Goal: Task Accomplishment & Management: Manage account settings

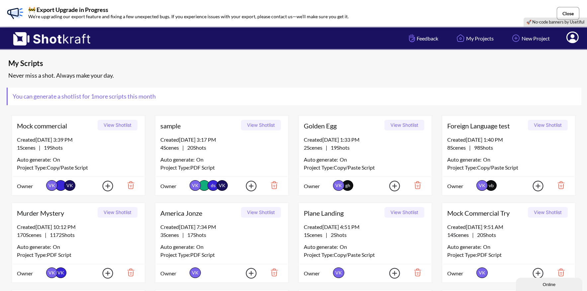
click at [571, 11] on button "Close" at bounding box center [568, 13] width 23 height 13
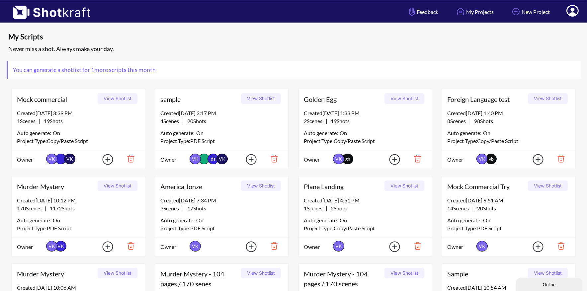
click at [574, 10] on icon at bounding box center [572, 12] width 7 height 8
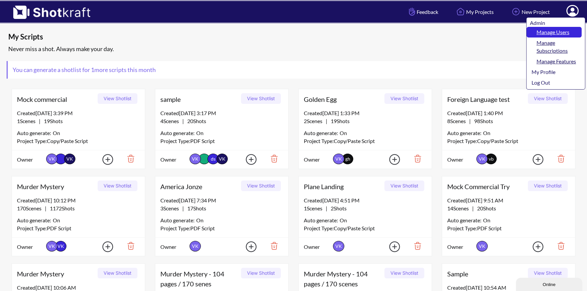
click at [555, 32] on link "Manage Users" at bounding box center [554, 32] width 55 height 11
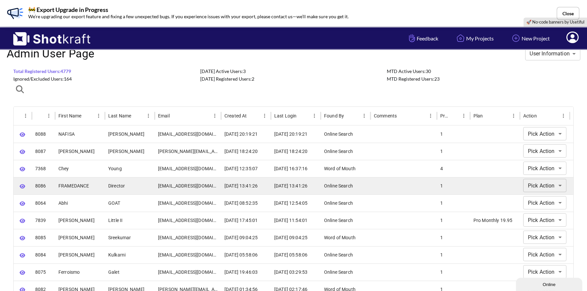
scroll to position [11, 0]
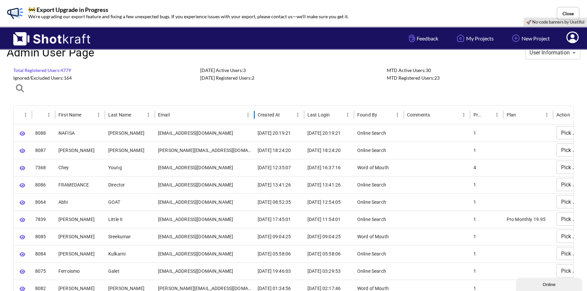
drag, startPoint x: 220, startPoint y: 113, endPoint x: 253, endPoint y: 118, distance: 33.6
click at [253, 118] on div at bounding box center [254, 115] width 3 height 19
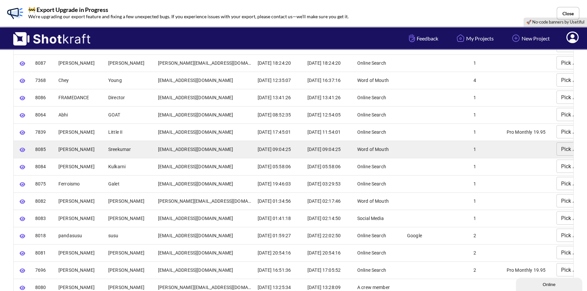
scroll to position [101, 0]
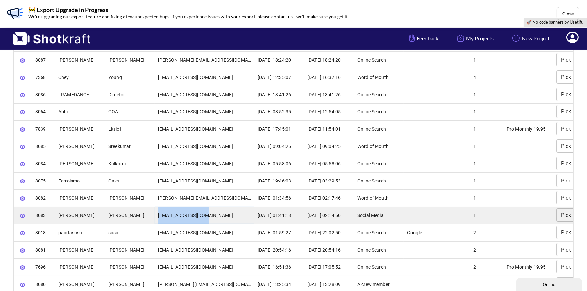
drag, startPoint x: 158, startPoint y: 215, endPoint x: 214, endPoint y: 214, distance: 56.1
click at [214, 214] on div "hugov4634@gmail.com" at bounding box center [205, 215] width 100 height 17
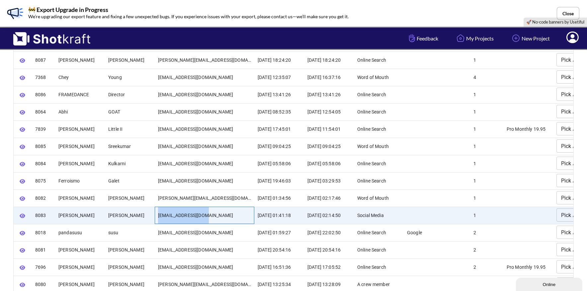
copy div "[EMAIL_ADDRESS][DOMAIN_NAME]"
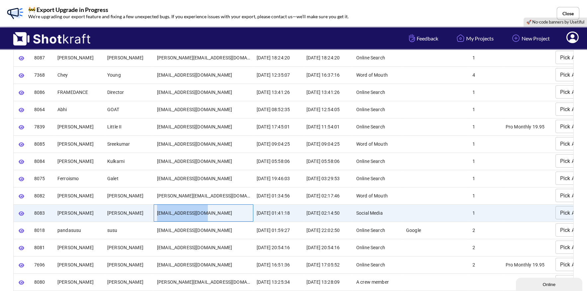
scroll to position [0, 0]
click at [23, 213] on icon "button" at bounding box center [23, 214] width 6 height 4
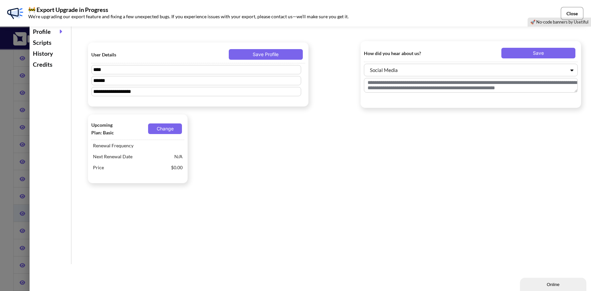
click at [571, 11] on button "Close" at bounding box center [572, 13] width 23 height 13
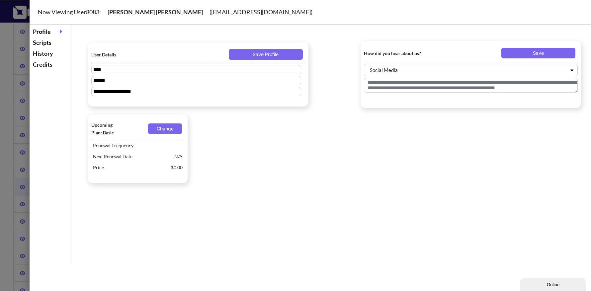
click at [46, 44] on div "Scripts" at bounding box center [50, 42] width 38 height 11
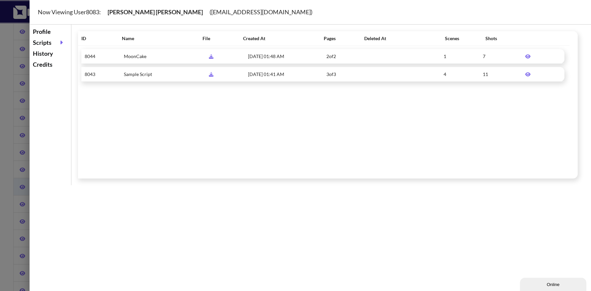
click at [10, 70] on div at bounding box center [295, 145] width 591 height 291
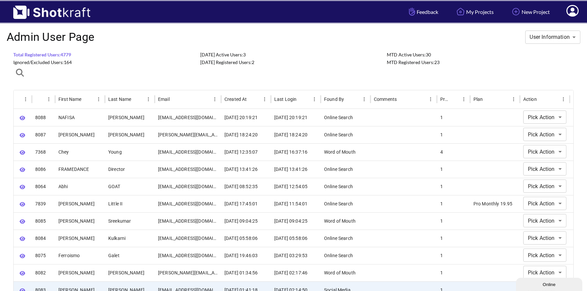
click at [573, 11] on icon at bounding box center [572, 12] width 7 height 8
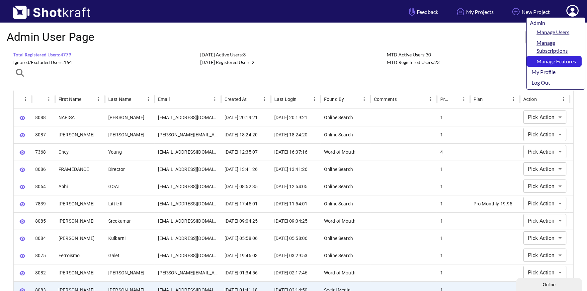
click at [549, 64] on link "Manage Features" at bounding box center [554, 61] width 55 height 11
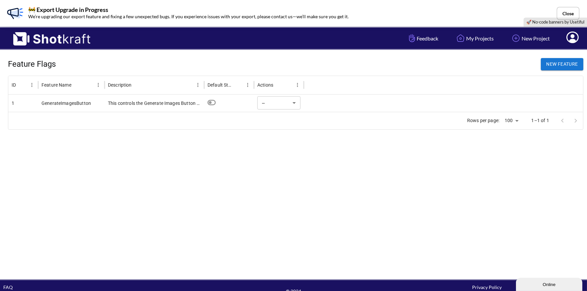
click at [342, 104] on div at bounding box center [443, 103] width 279 height 17
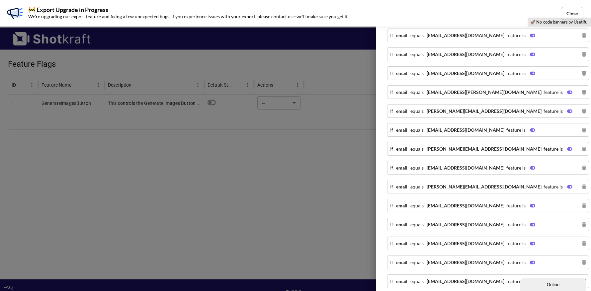
scroll to position [765, 0]
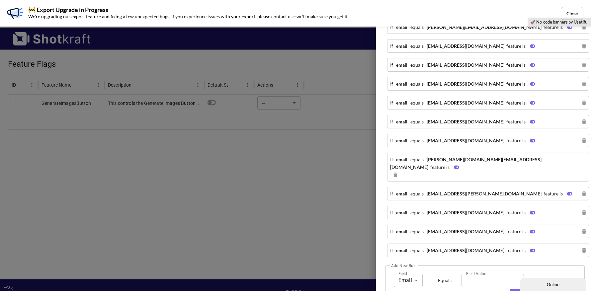
click at [476, 274] on input "Field Value" at bounding box center [493, 280] width 62 height 13
paste input "**********"
type input "**********"
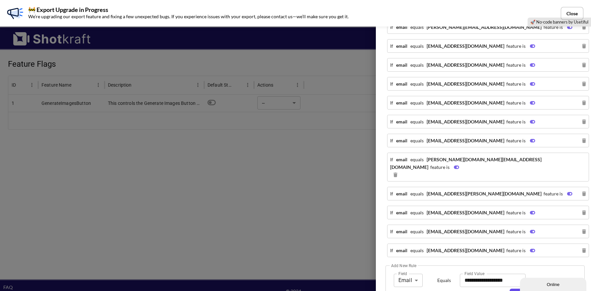
click at [520, 289] on button "Add Rule" at bounding box center [541, 294] width 63 height 11
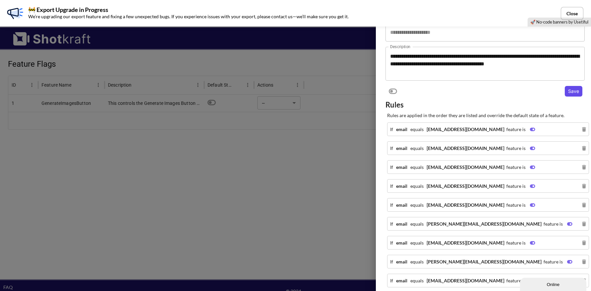
click at [569, 89] on button "Save" at bounding box center [574, 91] width 18 height 11
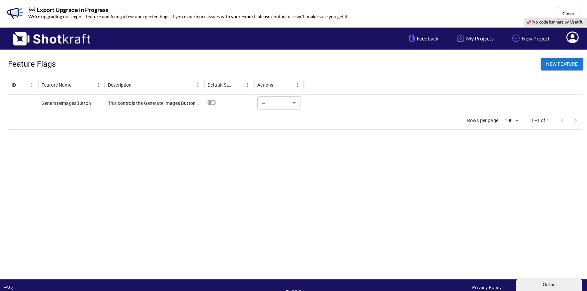
click at [573, 40] on icon at bounding box center [572, 38] width 7 height 8
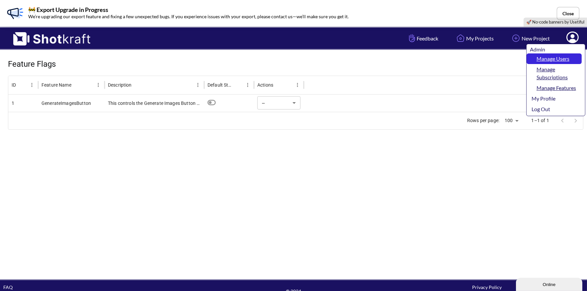
click at [555, 58] on link "Manage Users" at bounding box center [554, 58] width 55 height 11
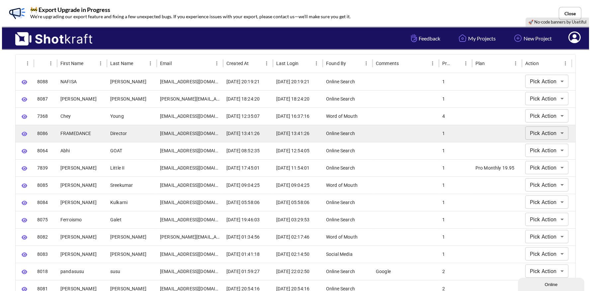
scroll to position [64, 0]
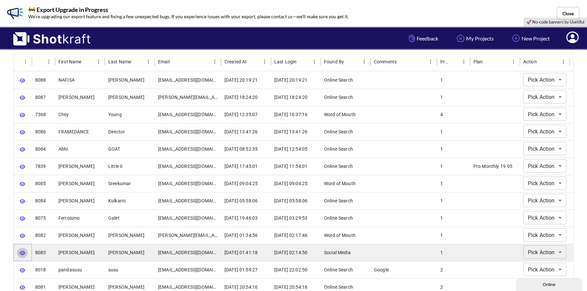
click at [21, 251] on icon "button" at bounding box center [23, 253] width 6 height 4
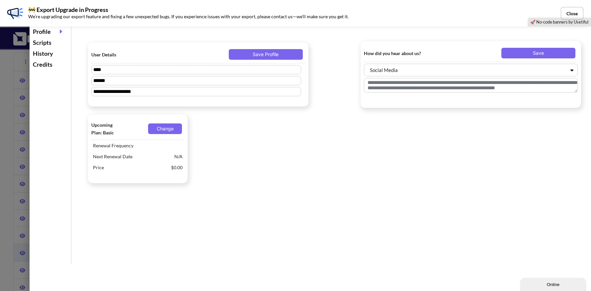
click at [49, 44] on div "Scripts" at bounding box center [50, 42] width 38 height 11
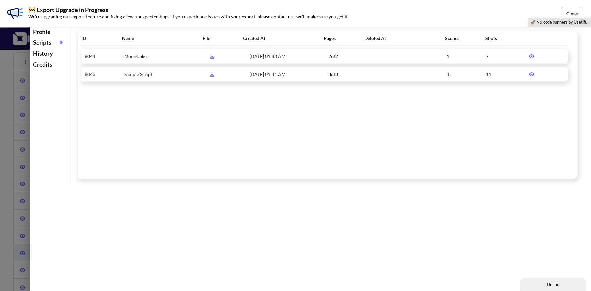
click at [529, 55] on icon at bounding box center [532, 56] width 12 height 5
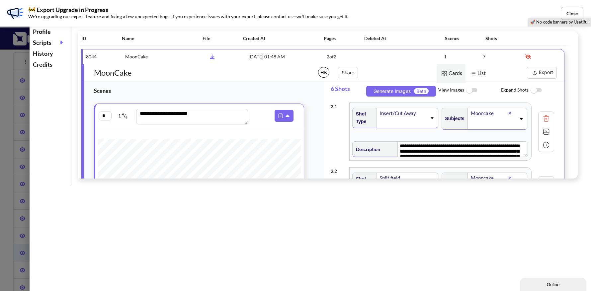
click at [65, 97] on div "**********" at bounding box center [311, 105] width 562 height 161
